Goal: Information Seeking & Learning: Learn about a topic

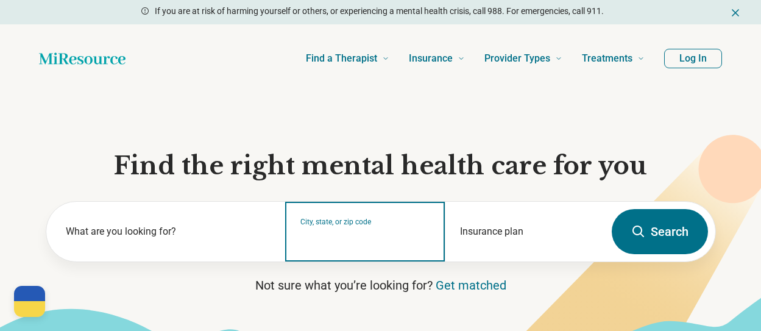
click at [352, 240] on input "City, state, or zip code" at bounding box center [366, 239] width 130 height 15
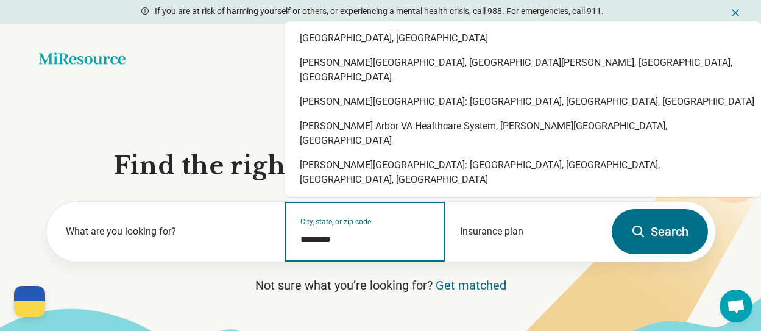
type input "*********"
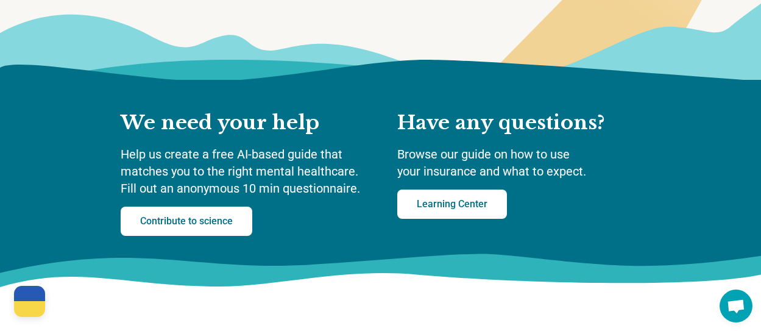
scroll to position [122, 0]
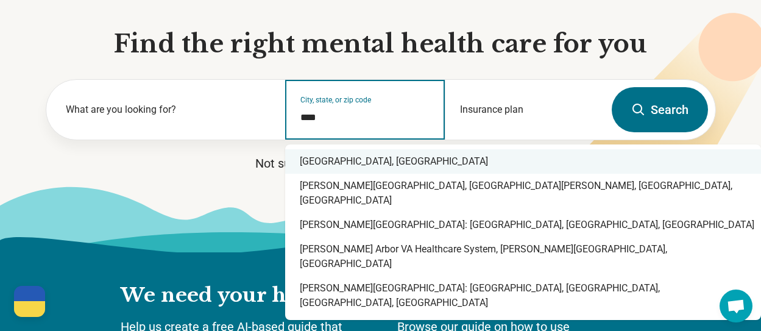
click at [348, 154] on div "[GEOGRAPHIC_DATA], [GEOGRAPHIC_DATA]" at bounding box center [523, 161] width 476 height 24
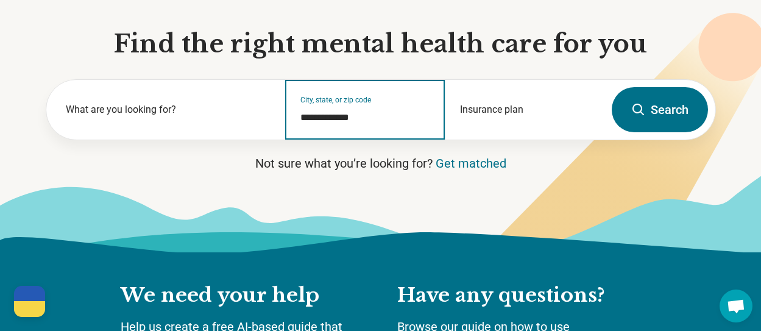
type input "**********"
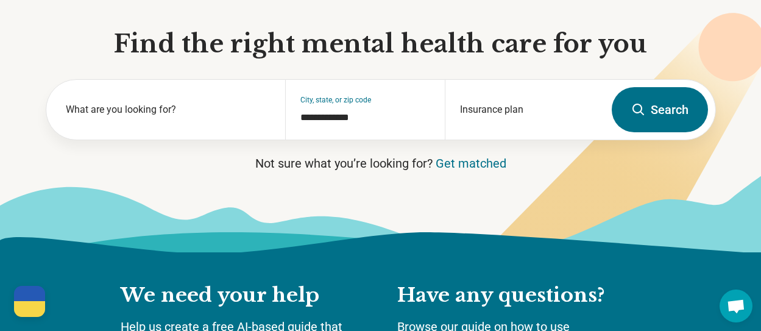
click at [668, 93] on button "Search" at bounding box center [660, 109] width 96 height 45
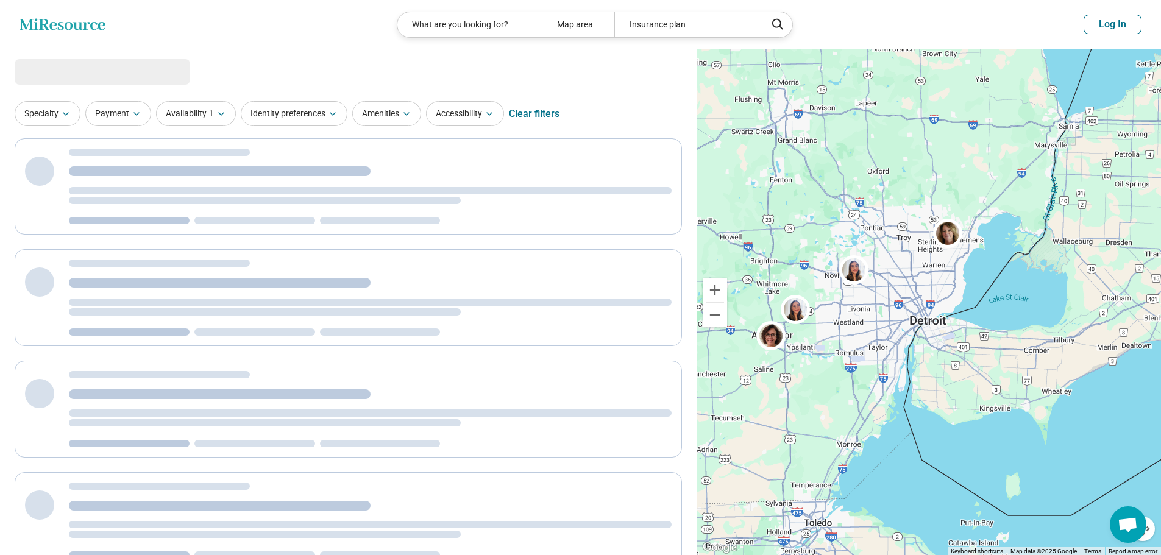
select select "***"
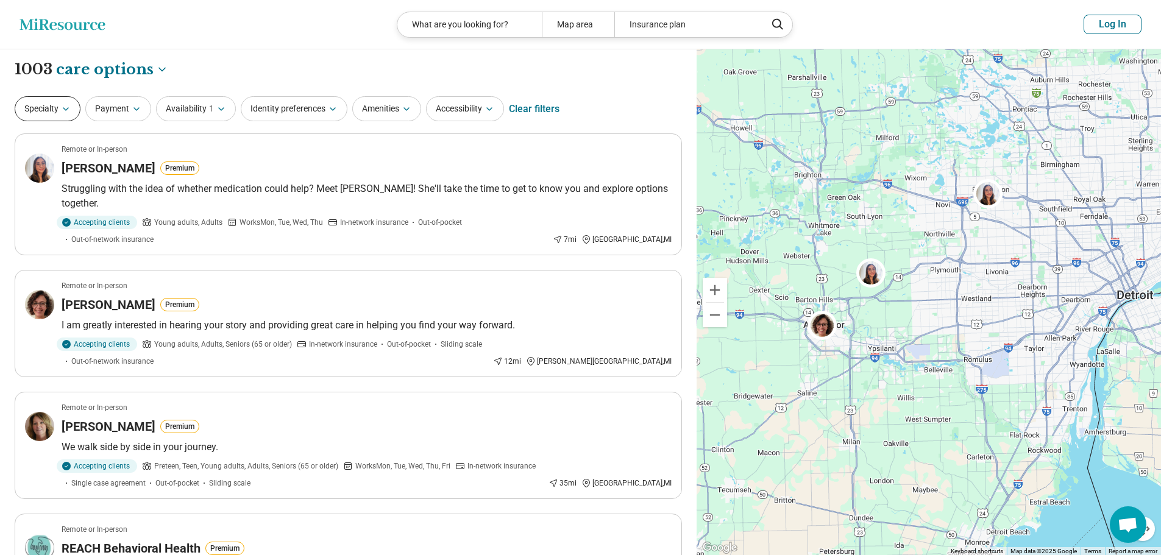
click at [59, 105] on button "Specialty" at bounding box center [48, 108] width 66 height 25
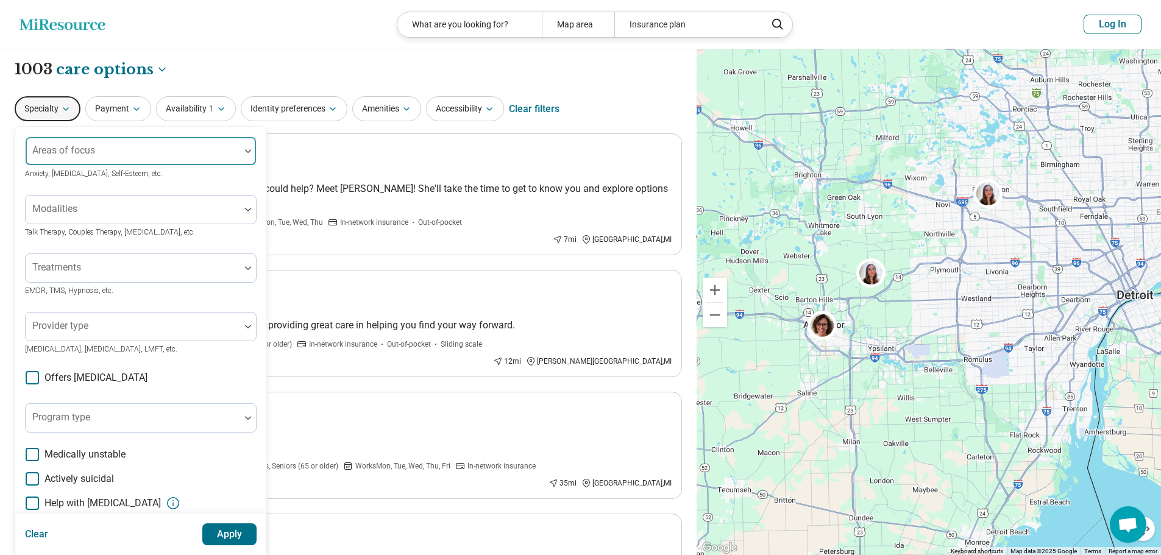
click at [244, 151] on div at bounding box center [248, 151] width 16 height 4
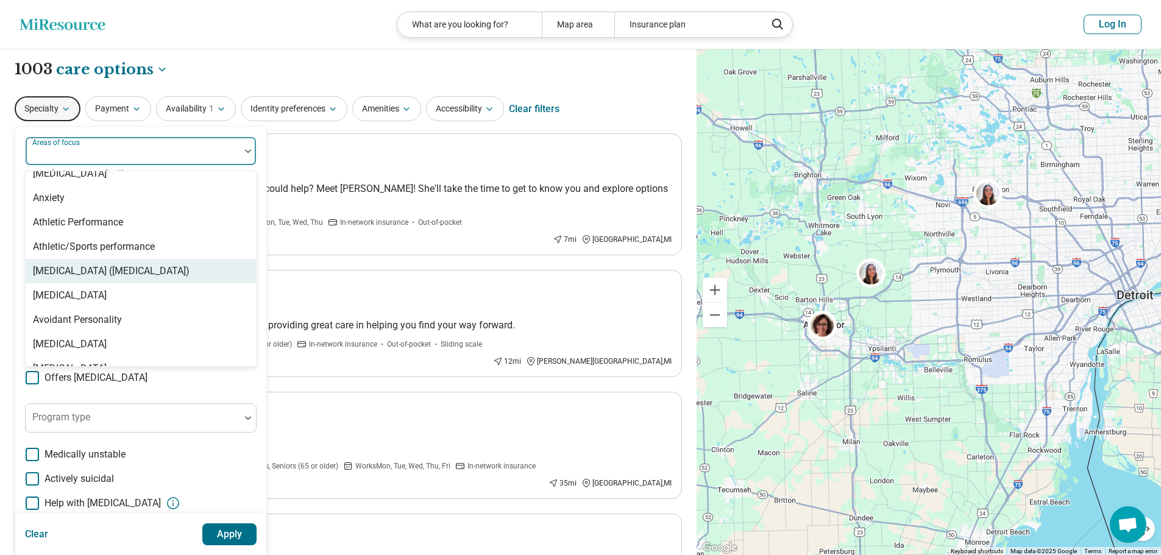
scroll to position [244, 0]
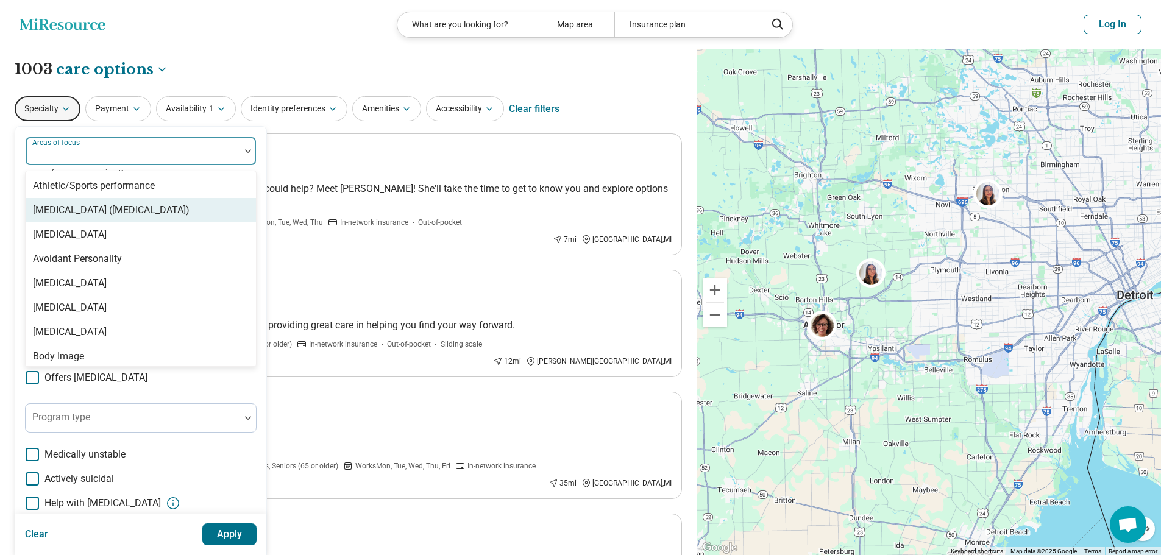
click at [111, 212] on div "[MEDICAL_DATA] ([MEDICAL_DATA])" at bounding box center [111, 210] width 157 height 15
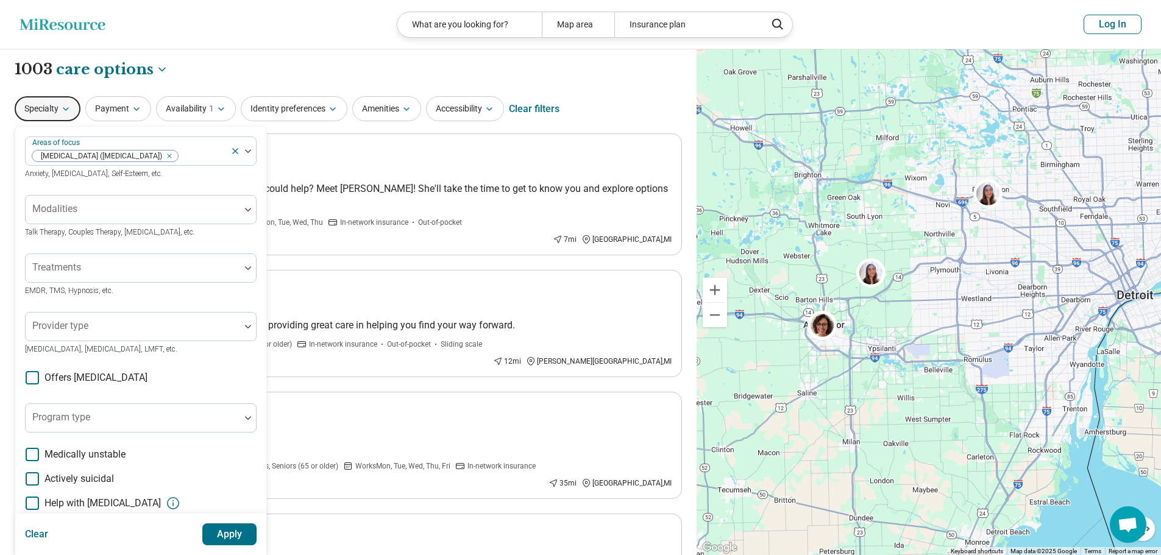
click at [421, 67] on div "**********" at bounding box center [349, 69] width 668 height 21
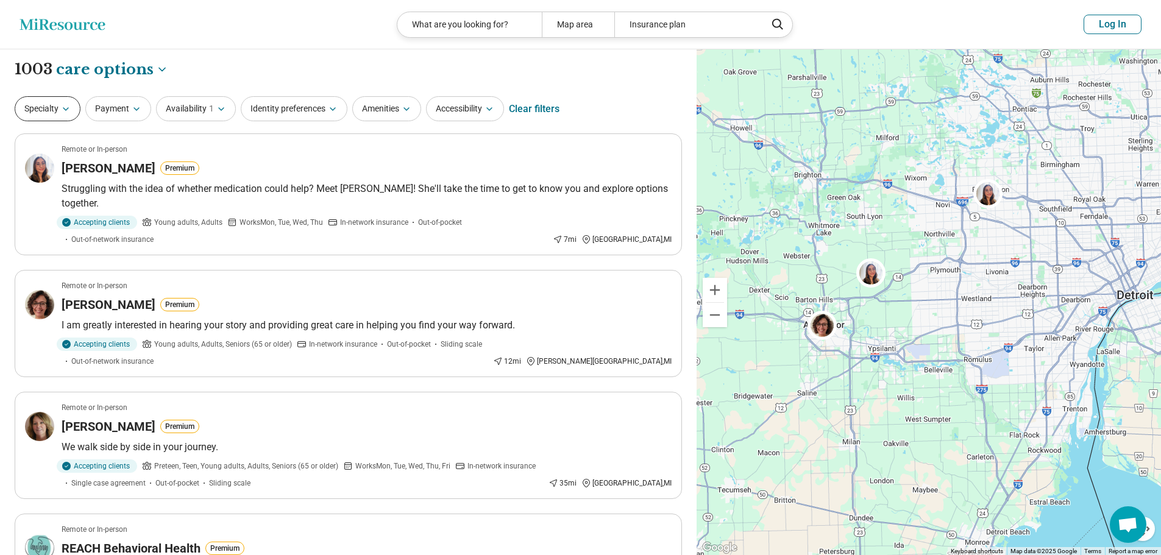
click at [64, 110] on icon "button" at bounding box center [66, 109] width 10 height 10
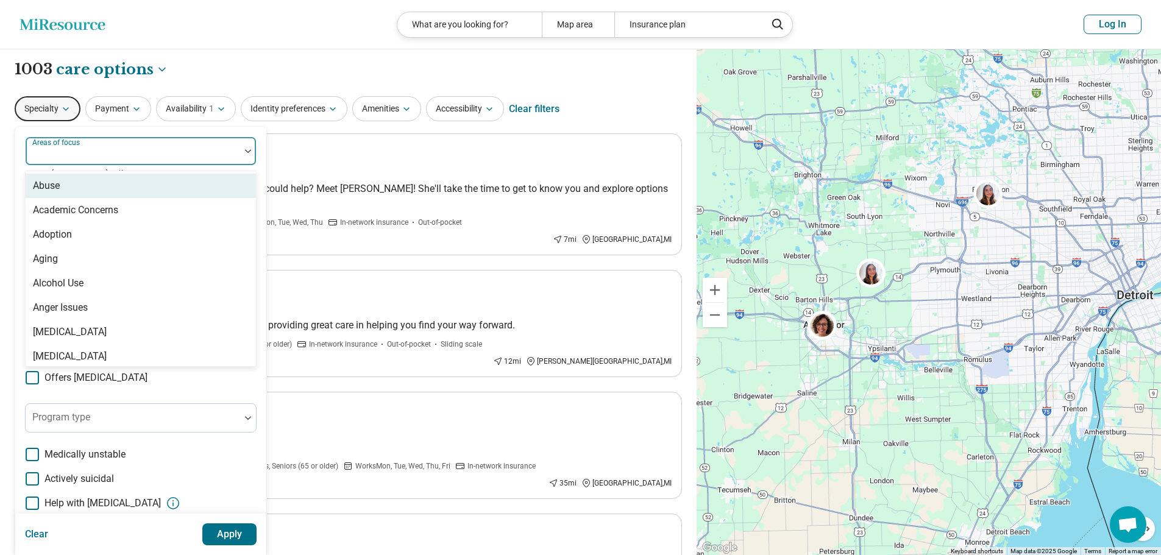
click at [158, 157] on div at bounding box center [132, 156] width 205 height 17
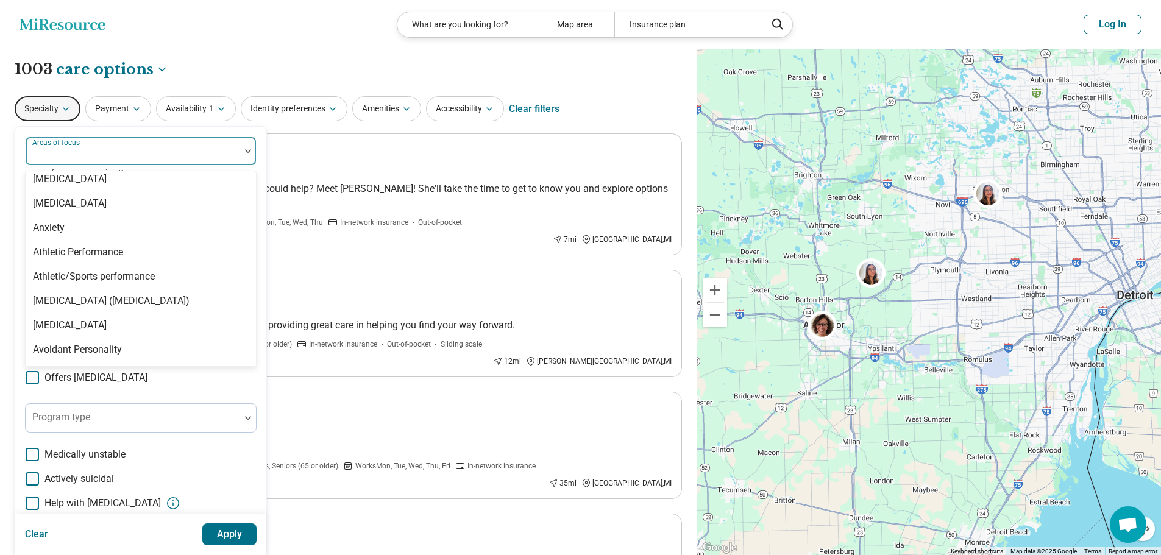
scroll to position [183, 0]
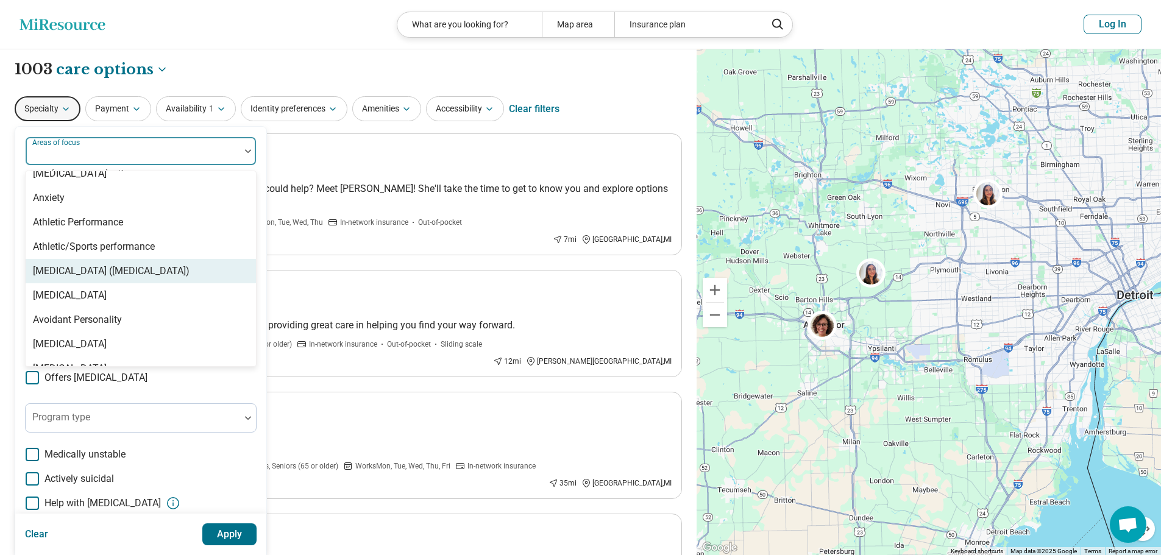
click at [110, 273] on div "[MEDICAL_DATA] ([MEDICAL_DATA])" at bounding box center [111, 271] width 157 height 15
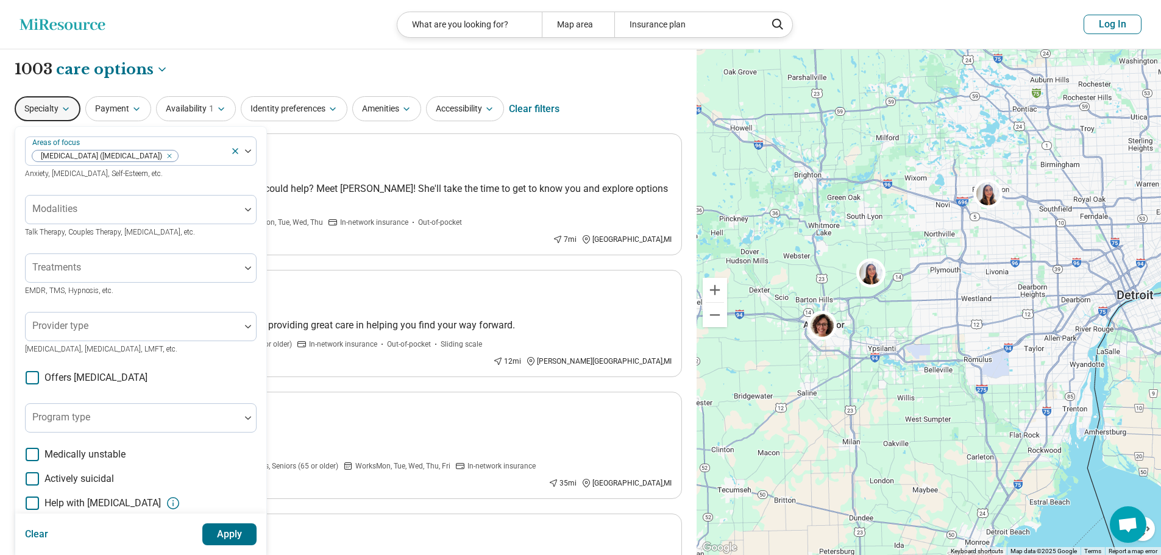
click at [20, 146] on div "Areas of focus [MEDICAL_DATA] ([MEDICAL_DATA]) Anxiety, [MEDICAL_DATA], Self-Es…" at bounding box center [140, 375] width 251 height 496
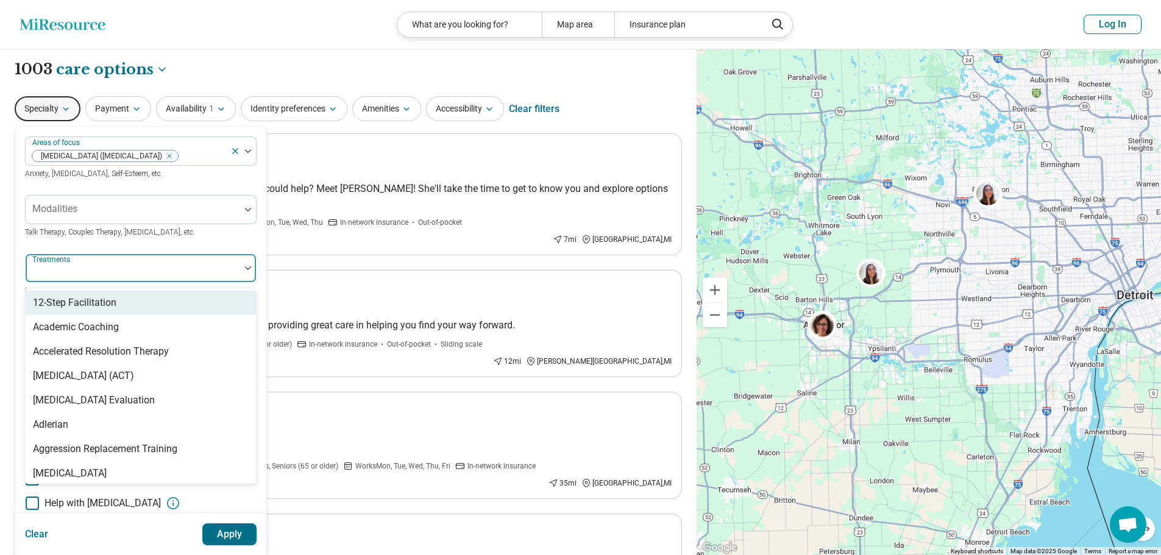
click at [109, 268] on div at bounding box center [132, 273] width 205 height 17
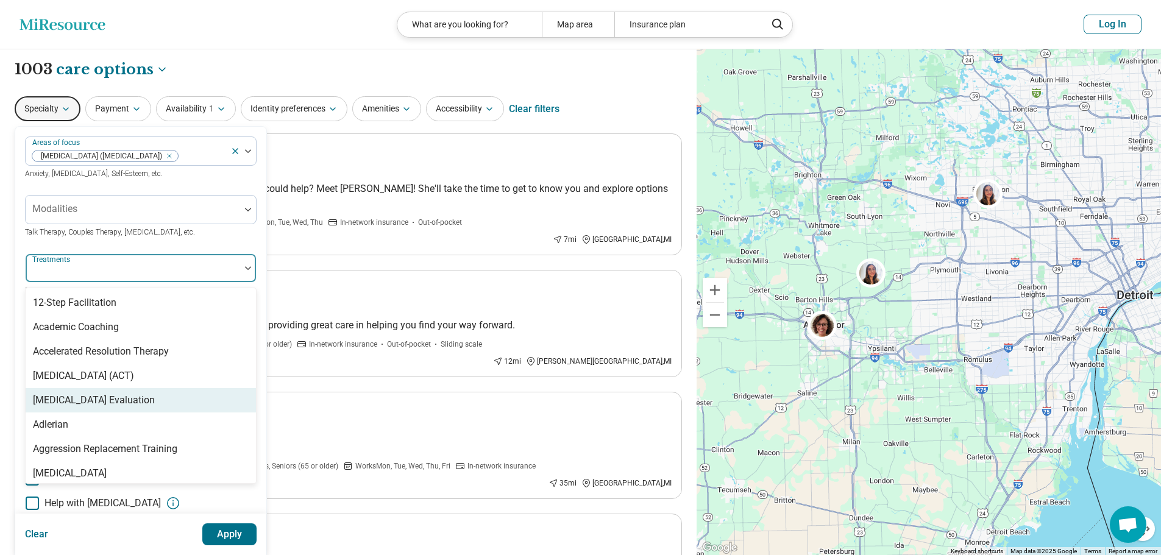
click at [117, 330] on div "[MEDICAL_DATA] Evaluation" at bounding box center [141, 400] width 230 height 24
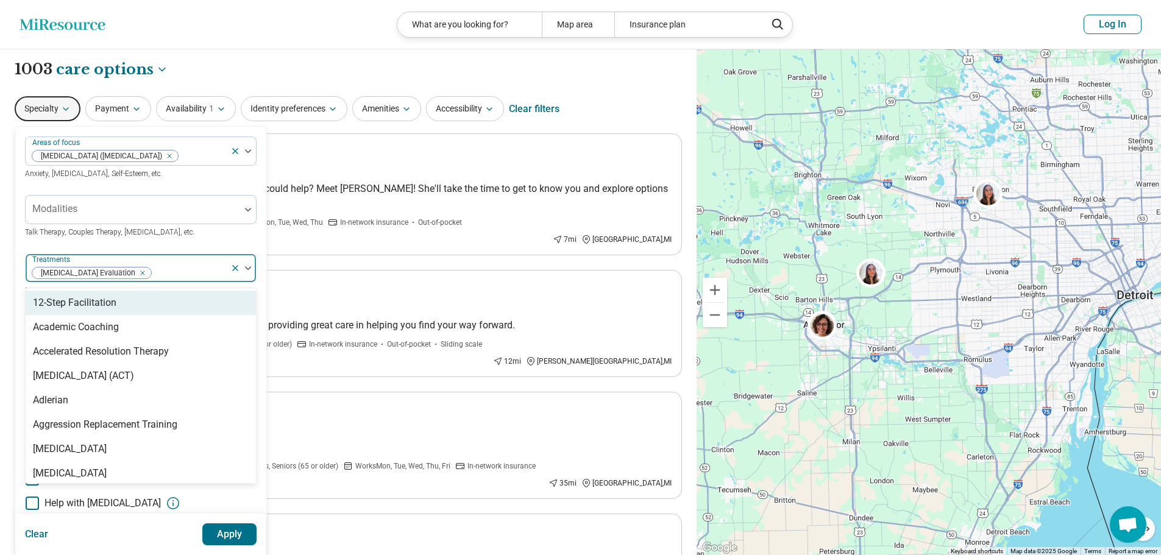
click at [18, 228] on div "Areas of focus [MEDICAL_DATA] ([MEDICAL_DATA]) Anxiety, [MEDICAL_DATA], Self-Es…" at bounding box center [140, 375] width 251 height 496
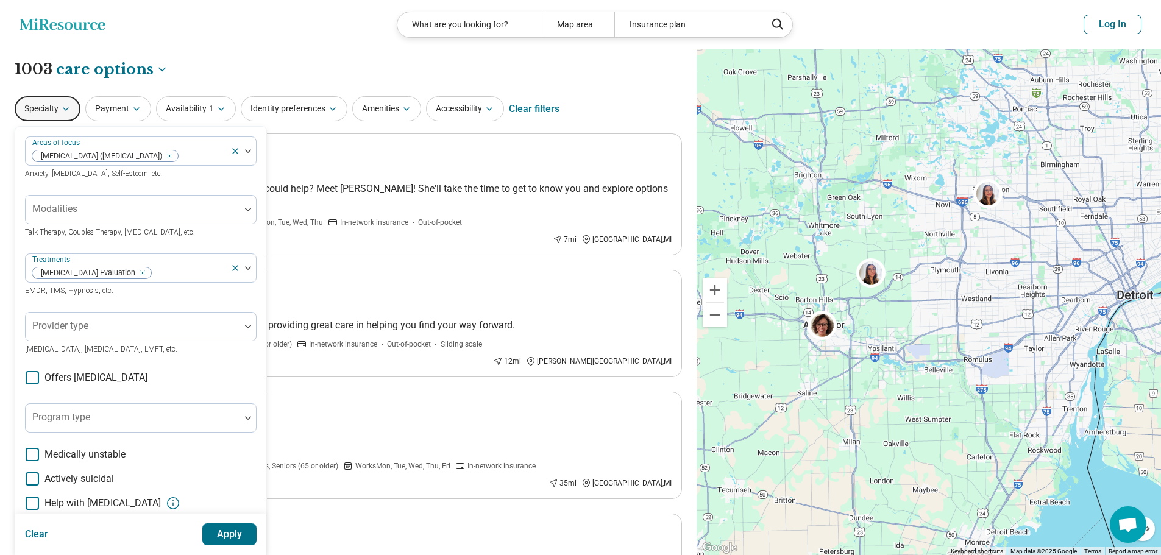
click at [217, 330] on button "Apply" at bounding box center [229, 535] width 55 height 22
